Goal: Transaction & Acquisition: Purchase product/service

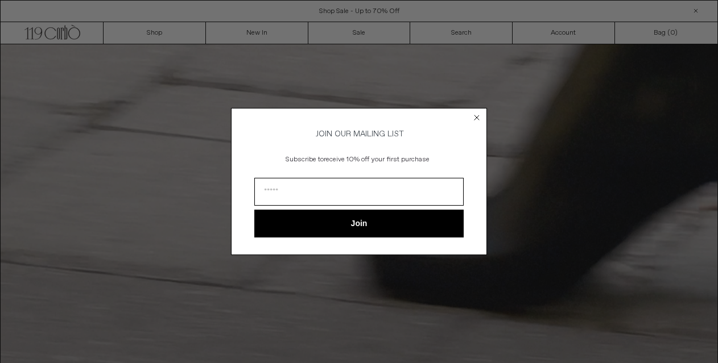
click at [477, 116] on circle "Close dialog" at bounding box center [477, 118] width 11 height 11
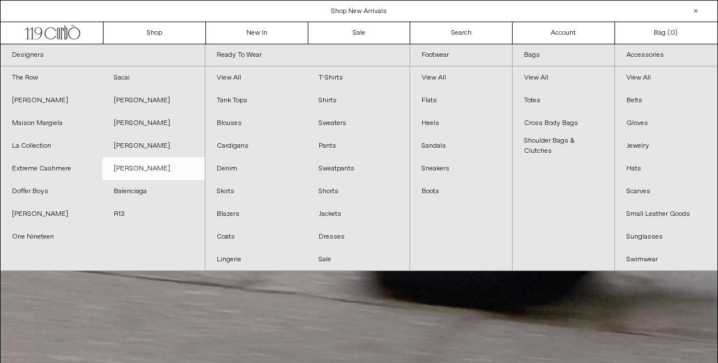
click at [142, 168] on link "[PERSON_NAME]" at bounding box center [153, 169] width 102 height 23
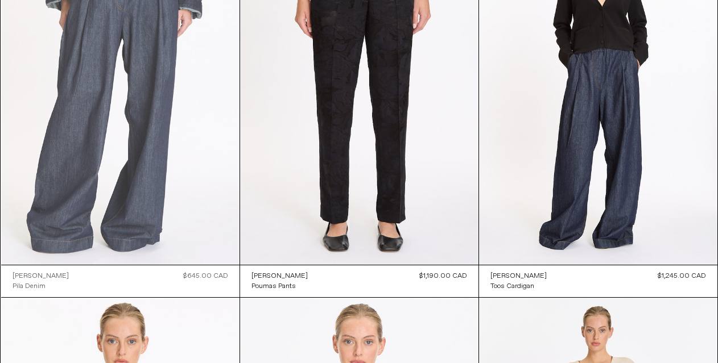
scroll to position [4463, 0]
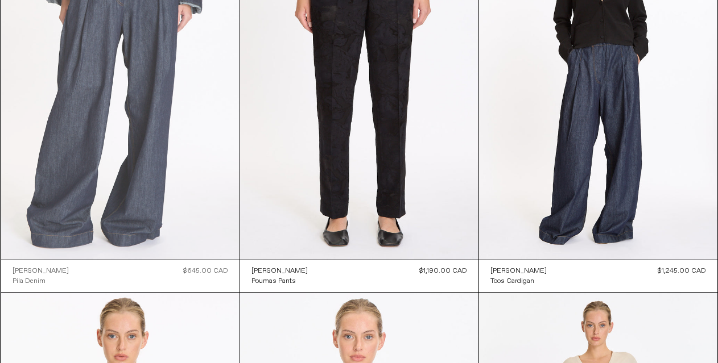
click at [206, 138] on at bounding box center [120, 82] width 238 height 358
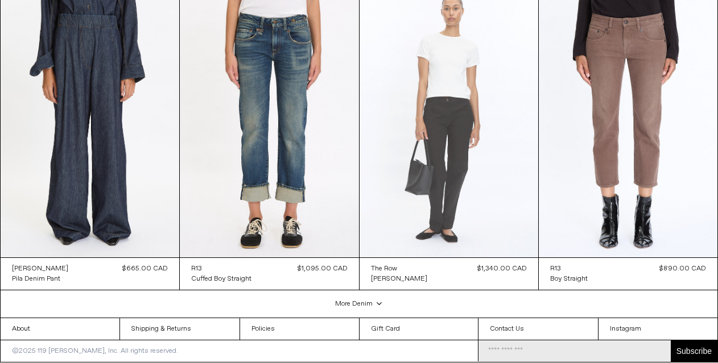
scroll to position [1894, 0]
